Goal: Information Seeking & Learning: Learn about a topic

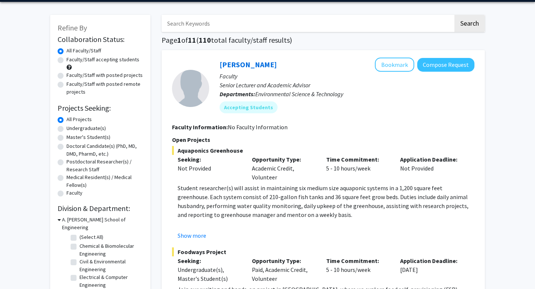
scroll to position [29, 0]
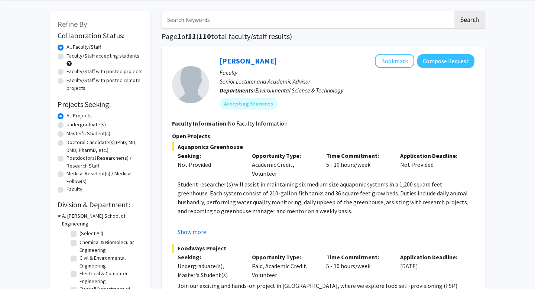
click at [67, 50] on label "All Faculty/Staff" at bounding box center [84, 47] width 35 height 8
click at [67, 48] on input "All Faculty/Staff" at bounding box center [69, 45] width 5 height 5
click at [67, 55] on label "Faculty/Staff accepting students" at bounding box center [103, 56] width 73 height 8
click at [67, 55] on input "Faculty/Staff accepting students" at bounding box center [69, 54] width 5 height 5
radio input "true"
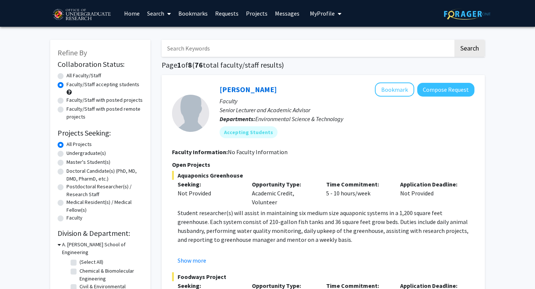
click at [67, 76] on label "All Faculty/Staff" at bounding box center [84, 76] width 35 height 8
click at [67, 76] on input "All Faculty/Staff" at bounding box center [69, 74] width 5 height 5
radio input "true"
click at [67, 154] on label "Undergraduate(s)" at bounding box center [86, 153] width 39 height 8
click at [67, 154] on input "Undergraduate(s)" at bounding box center [69, 151] width 5 height 5
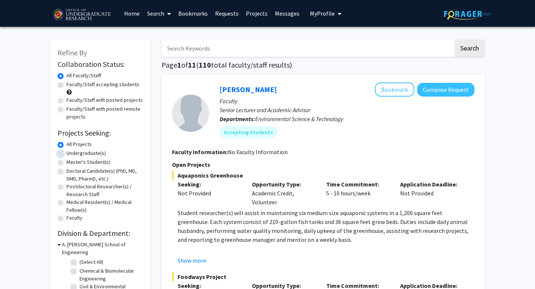
radio input "true"
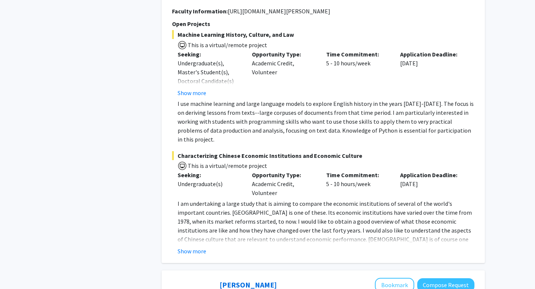
scroll to position [1986, 0]
click at [186, 246] on button "Show more" at bounding box center [192, 250] width 29 height 9
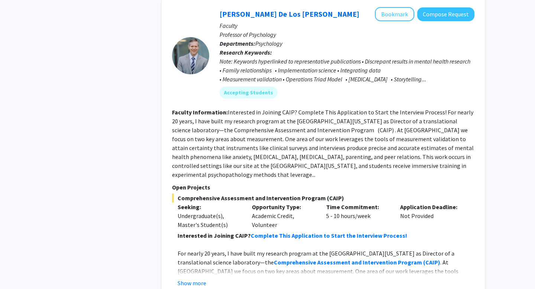
scroll to position [3532, 0]
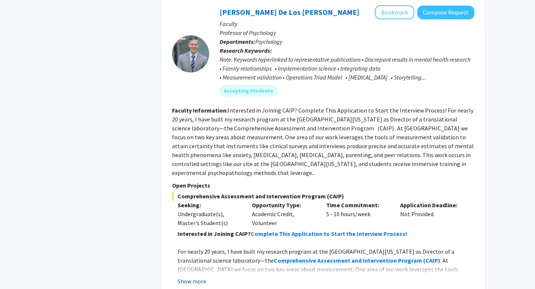
click at [194, 277] on button "Show more" at bounding box center [192, 281] width 29 height 9
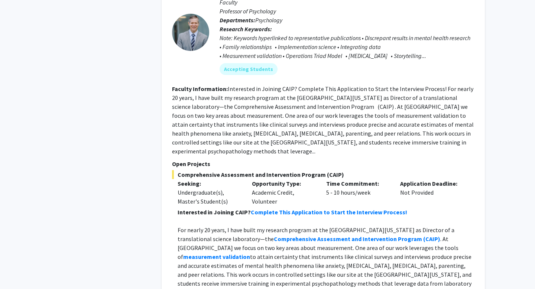
scroll to position [3663, 0]
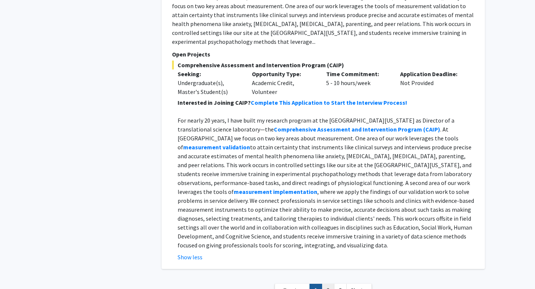
click at [328, 284] on link "2" at bounding box center [328, 290] width 13 height 13
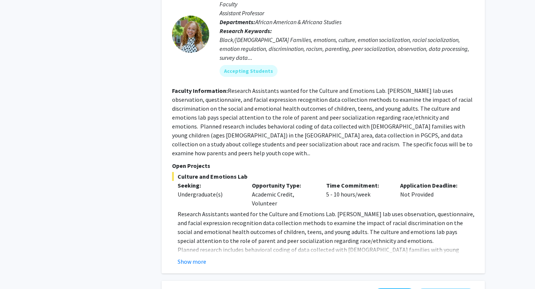
scroll to position [2425, 0]
